Goal: Complete application form: Complete application form

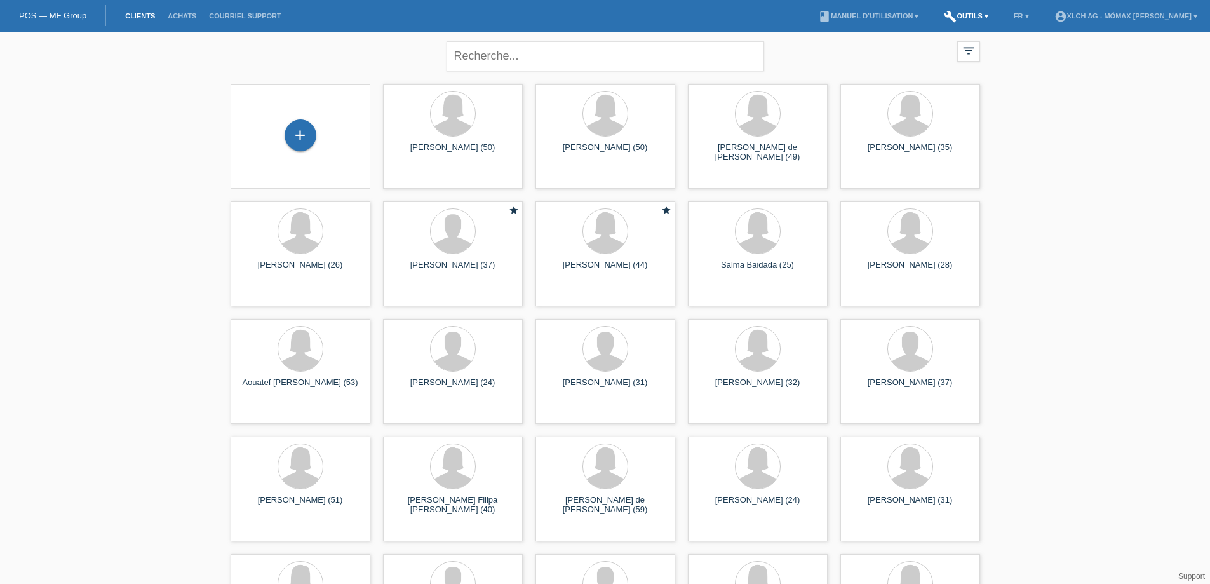
click at [979, 17] on link "build Outils ▾" at bounding box center [966, 16] width 57 height 8
click at [971, 46] on span "Calculator de taux" at bounding box center [968, 48] width 71 height 15
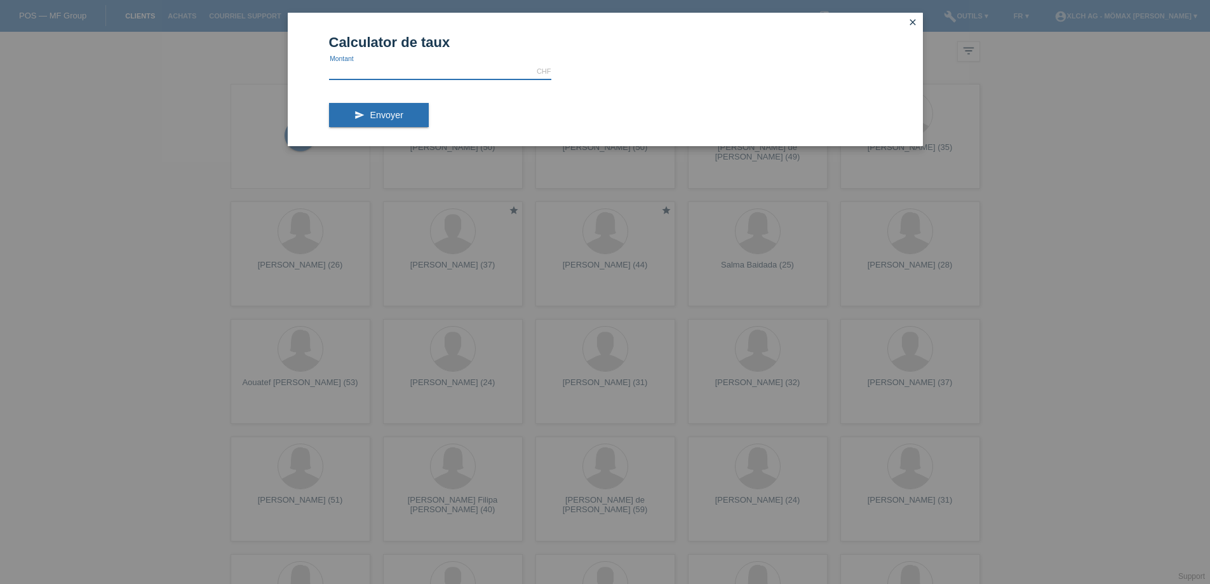
click at [414, 71] on input "text" at bounding box center [440, 72] width 222 height 16
type input "1369.00"
click at [358, 115] on button "send Envoyer" at bounding box center [379, 115] width 100 height 24
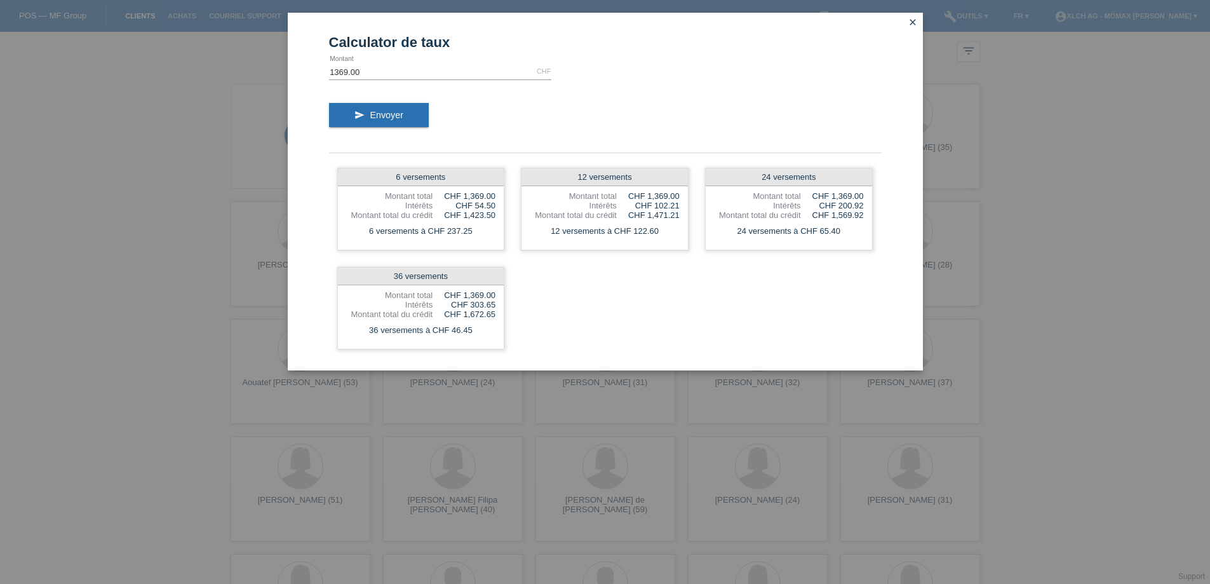
click at [910, 24] on icon "close" at bounding box center [913, 22] width 10 height 10
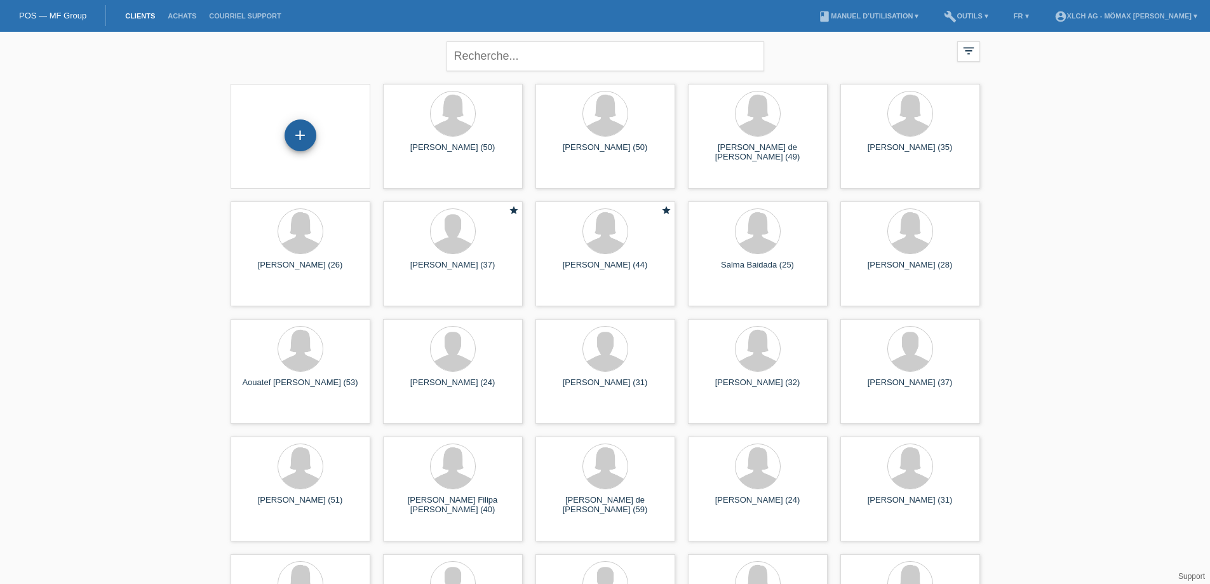
click at [299, 130] on div "+" at bounding box center [301, 135] width 32 height 32
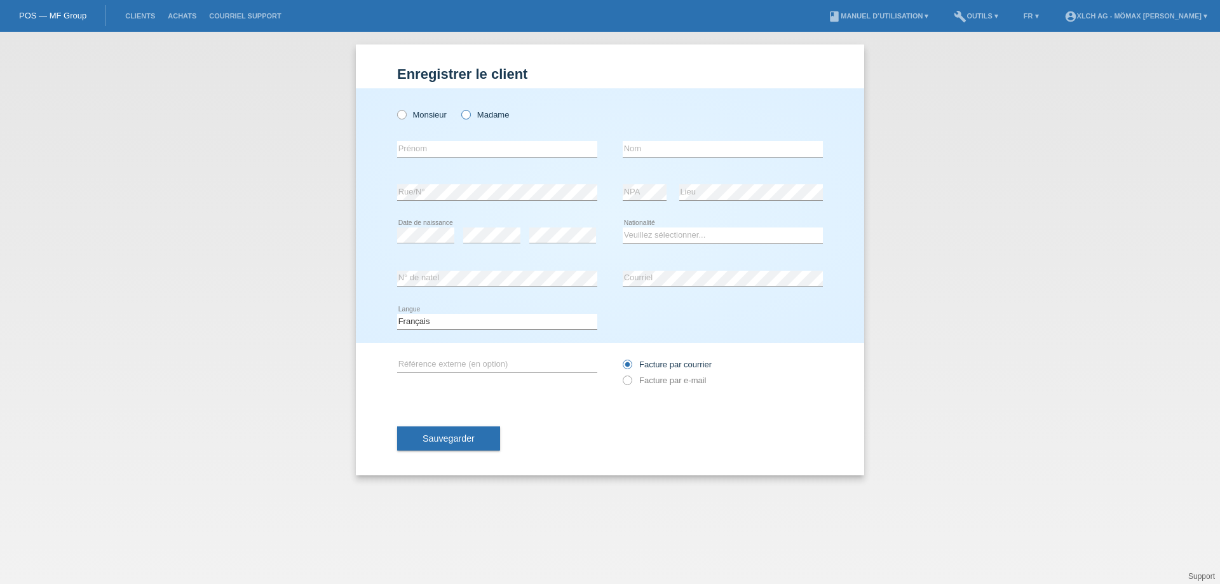
click at [459, 108] on icon at bounding box center [459, 108] width 0 height 0
click at [466, 114] on input "Madame" at bounding box center [465, 114] width 8 height 8
radio input "true"
click at [438, 151] on input "text" at bounding box center [497, 149] width 200 height 16
type input "Aurora"
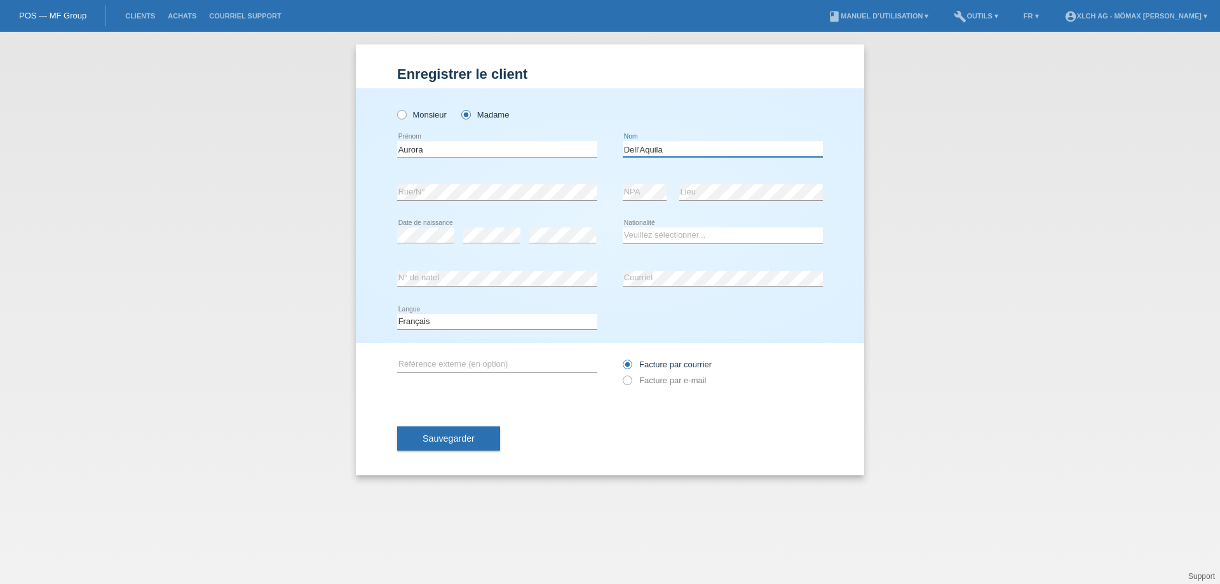
type input "Dell'Aquila"
click at [710, 233] on select "Veuillez sélectionner... Suisse Allemagne Autriche Liechtenstein ------------ A…" at bounding box center [723, 234] width 200 height 15
click at [711, 238] on select "Veuillez sélectionner... Suisse Allemagne Autriche Liechtenstein ------------ A…" at bounding box center [723, 234] width 200 height 15
select select "IT"
click at [623, 227] on select "Veuillez sélectionner... Suisse Allemagne Autriche Liechtenstein ------------ A…" at bounding box center [723, 234] width 200 height 15
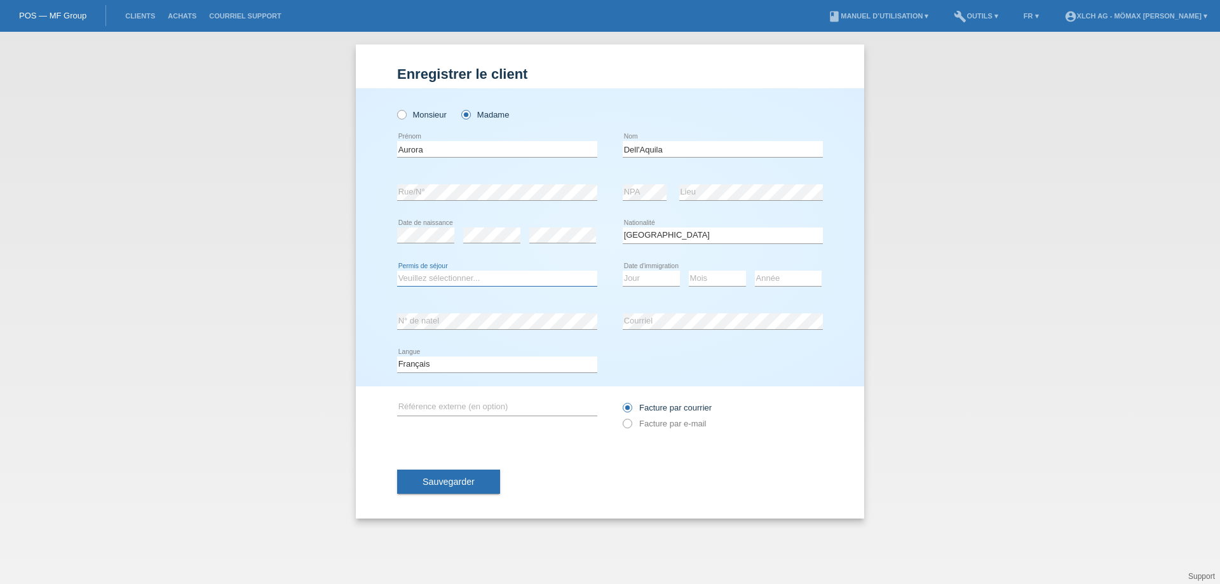
click at [459, 280] on select "Veuillez sélectionner... C B B - Statut de réfugié Autre" at bounding box center [497, 278] width 200 height 15
select select "B"
click at [397, 271] on select "Veuillez sélectionner... C B B - Statut de réfugié Autre" at bounding box center [497, 278] width 200 height 15
click at [657, 281] on select "Jour 01 02 03 04 05 06 07 08 09 10 11" at bounding box center [651, 278] width 57 height 15
select select "03"
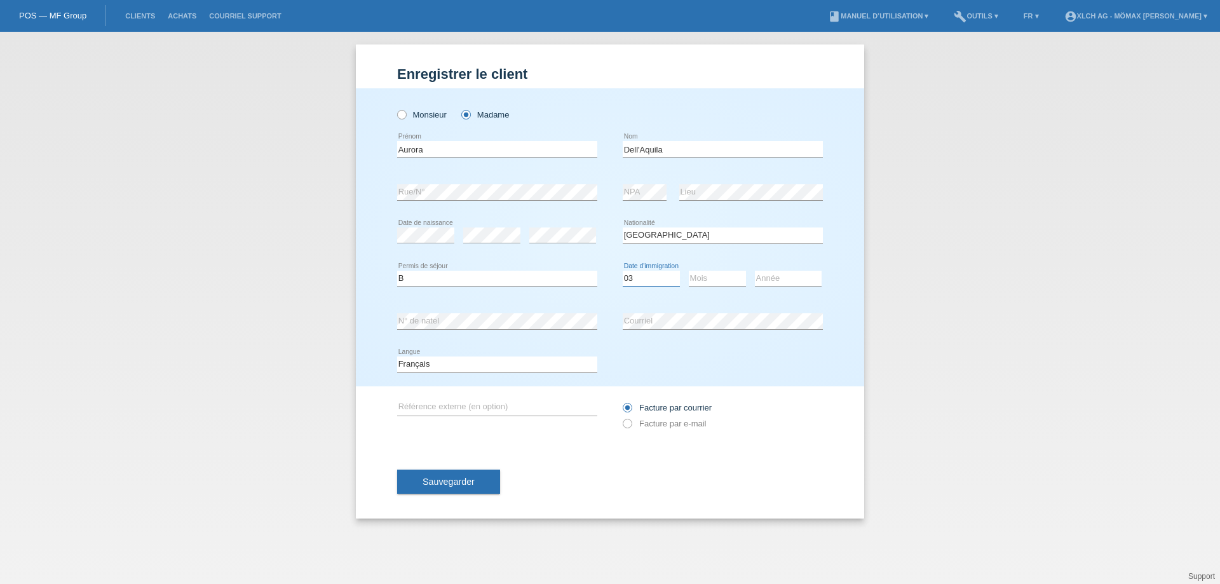
click at [623, 271] on select "Jour 01 02 03 04 05 06 07 08 09 10 11" at bounding box center [651, 278] width 57 height 15
click at [710, 282] on select "Mois 01 02 03 04 05 06 07 08 09 10 11" at bounding box center [717, 278] width 57 height 15
select select "03"
click at [689, 271] on select "Mois 01 02 03 04 05 06 07 08 09 10 11" at bounding box center [717, 278] width 57 height 15
click at [786, 271] on select "Année 2025 2024 2023 2022 2021 2020 2019 2018 2017 2016 2015 2014 2013 2012 201…" at bounding box center [788, 278] width 67 height 15
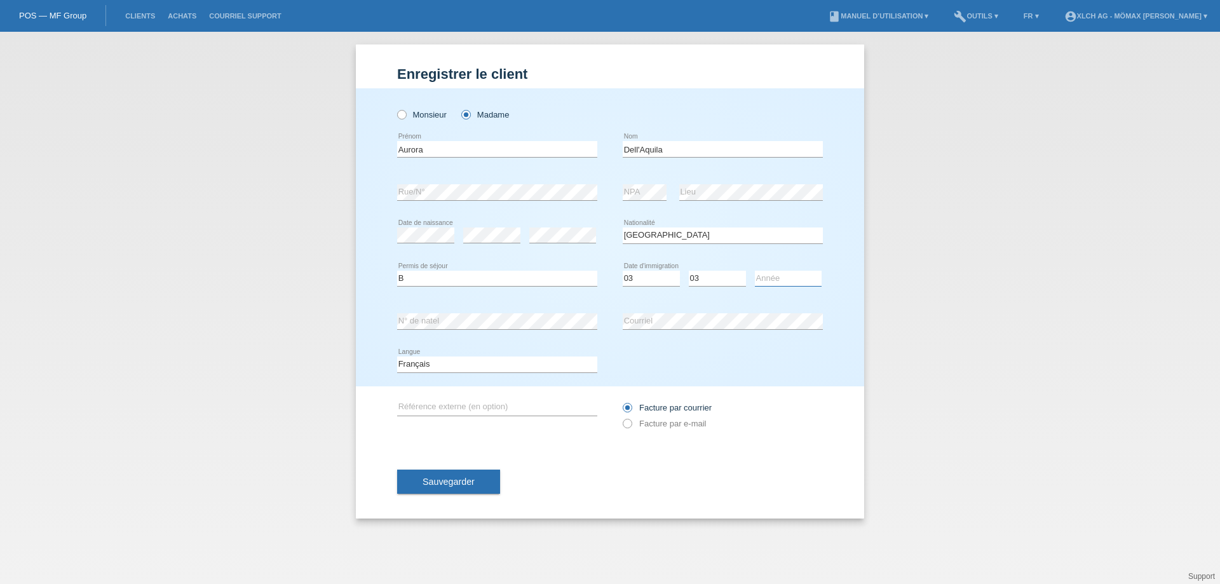
select select "2023"
click at [755, 271] on select "Année 2025 2024 2023 2022 2021 2020 2019 2018 2017 2016 2015 2014 2013 2012 201…" at bounding box center [788, 278] width 67 height 15
click at [649, 279] on select "Jour 01 02 03 04 05 06 07 08 09 10 11" at bounding box center [651, 278] width 57 height 15
select select "01"
click at [623, 271] on select "Jour 01 02 03 04 05 06 07 08 09 10 11" at bounding box center [651, 278] width 57 height 15
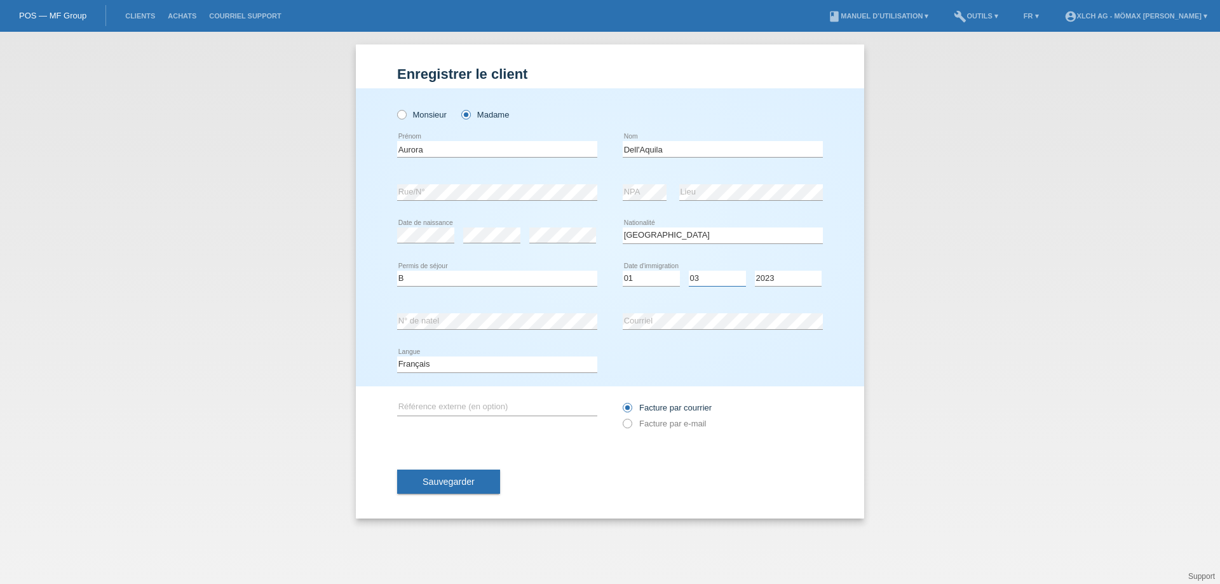
click at [706, 274] on select "Mois 01 02 03 04 05 06 07 08 09 10 11" at bounding box center [717, 278] width 57 height 15
select select "12"
click at [689, 271] on select "Mois 01 02 03 04 05 06 07 08 09 10 11" at bounding box center [717, 278] width 57 height 15
click at [780, 277] on select "Année 2025 2024 2023 2022 2021 2020 2019 2018 2017 2016 2015 2014 2013 2012 201…" at bounding box center [788, 278] width 67 height 15
select select "2022"
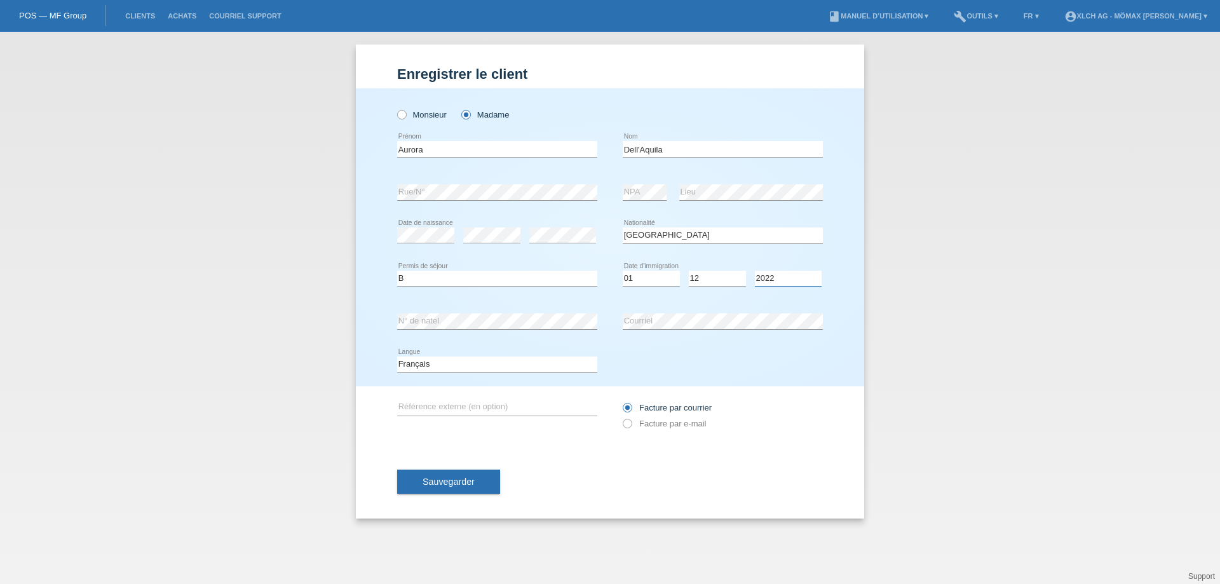
click at [755, 271] on select "Année 2025 2024 2023 2022 2021 2020 2019 2018 2017 2016 2015 2014 2013 2012 201…" at bounding box center [788, 278] width 67 height 15
click at [268, 194] on div "Enregistrer le client Enregistrer le client Enregistrer le client Monsieur Mada…" at bounding box center [610, 308] width 1220 height 552
click at [60, 20] on link "POS — MF Group" at bounding box center [52, 16] width 67 height 10
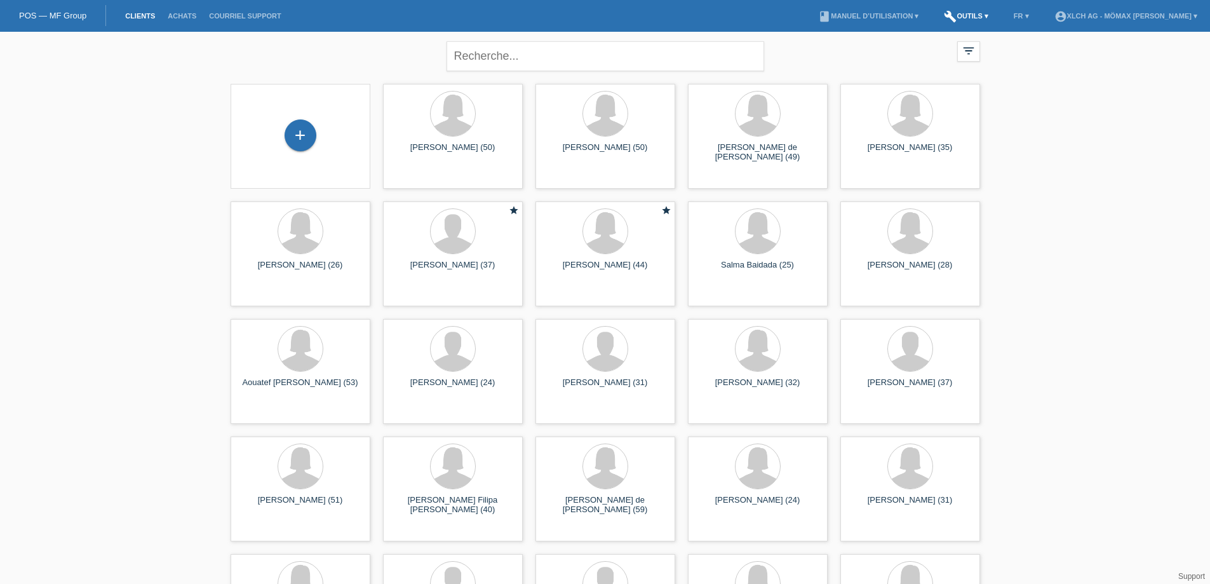
click at [986, 18] on link "build Outils ▾" at bounding box center [966, 16] width 57 height 8
click at [951, 48] on span "Calculator de taux" at bounding box center [968, 48] width 71 height 15
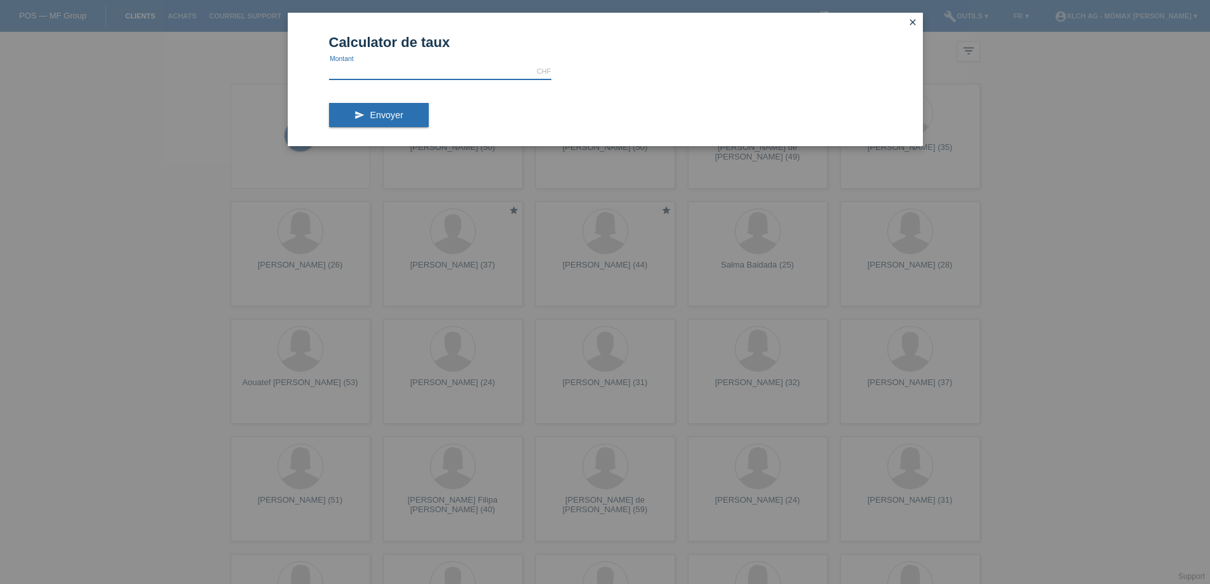
click at [528, 74] on input "text" at bounding box center [440, 72] width 222 height 16
click at [911, 20] on icon "close" at bounding box center [913, 22] width 10 height 10
